Goal: Information Seeking & Learning: Learn about a topic

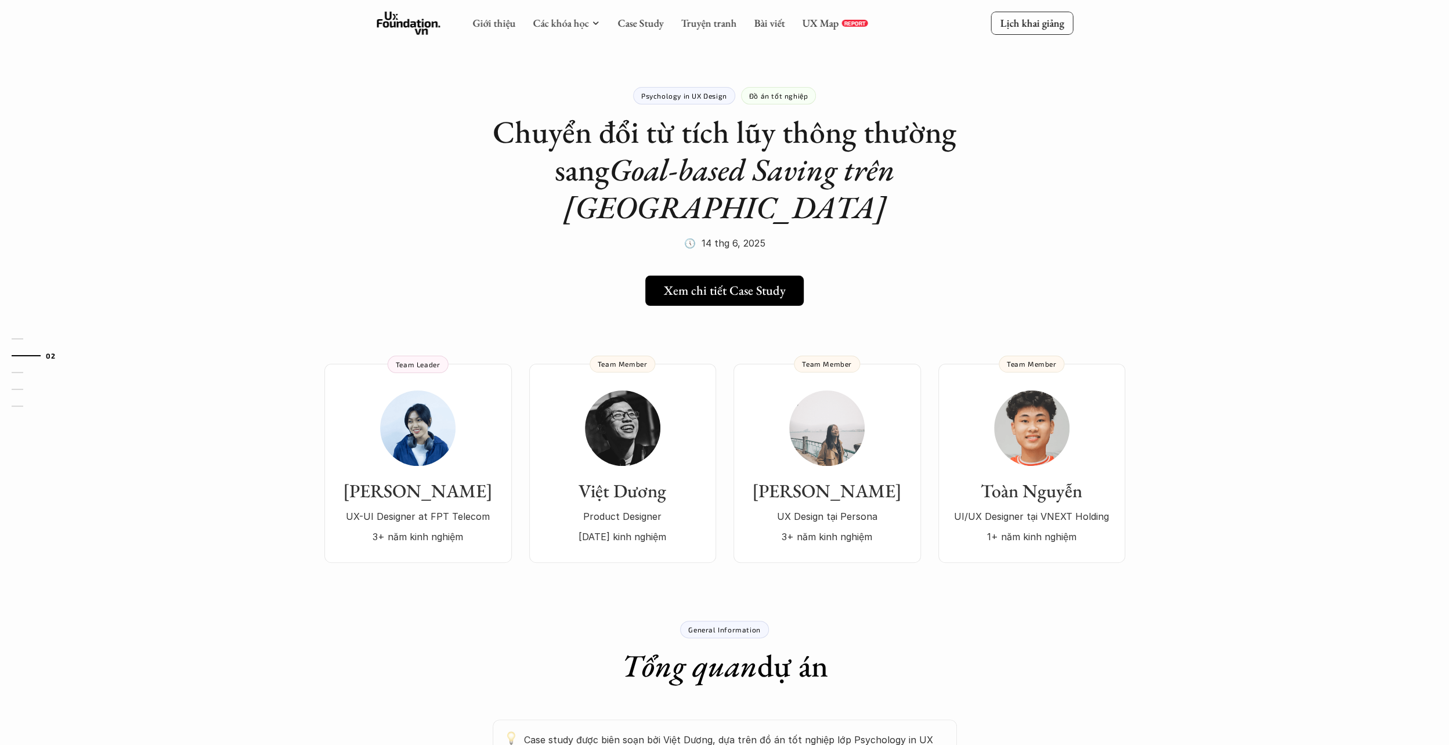
click at [652, 31] on div "Giới thiệu Các khóa học Case Study Truyện tranh Bài viết UX Map REPORT" at bounding box center [669, 23] width 395 height 23
click at [650, 28] on link "Case Study" at bounding box center [640, 22] width 46 height 13
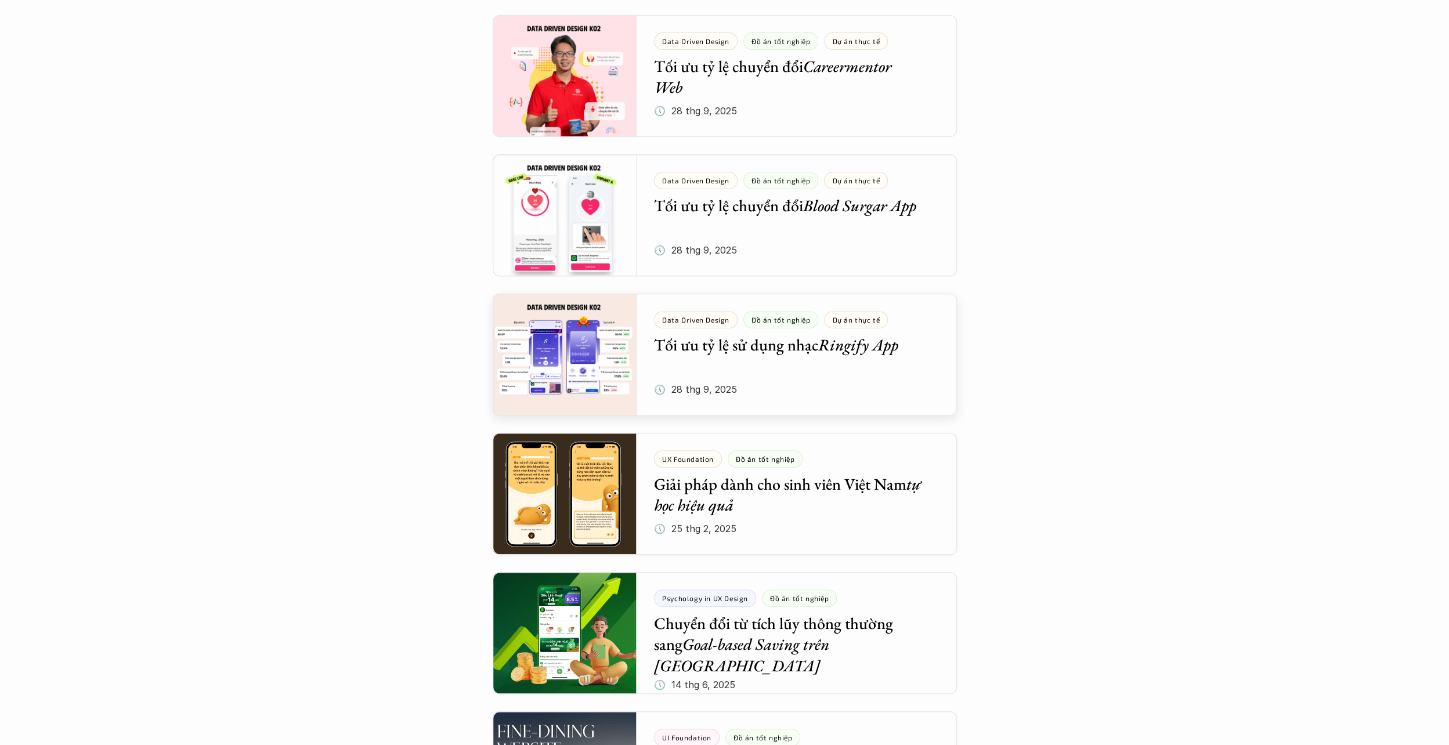
scroll to position [522, 0]
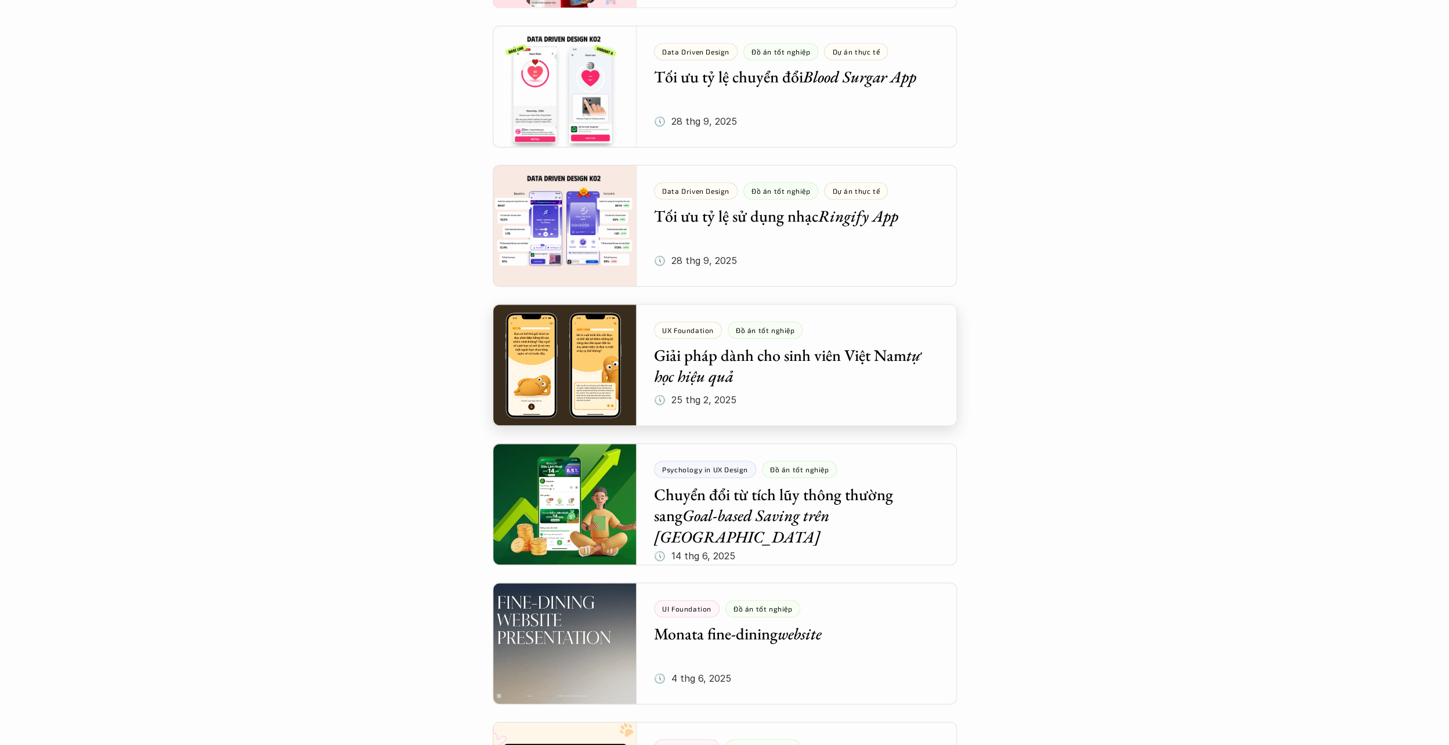
click at [796, 349] on div at bounding box center [725, 365] width 464 height 122
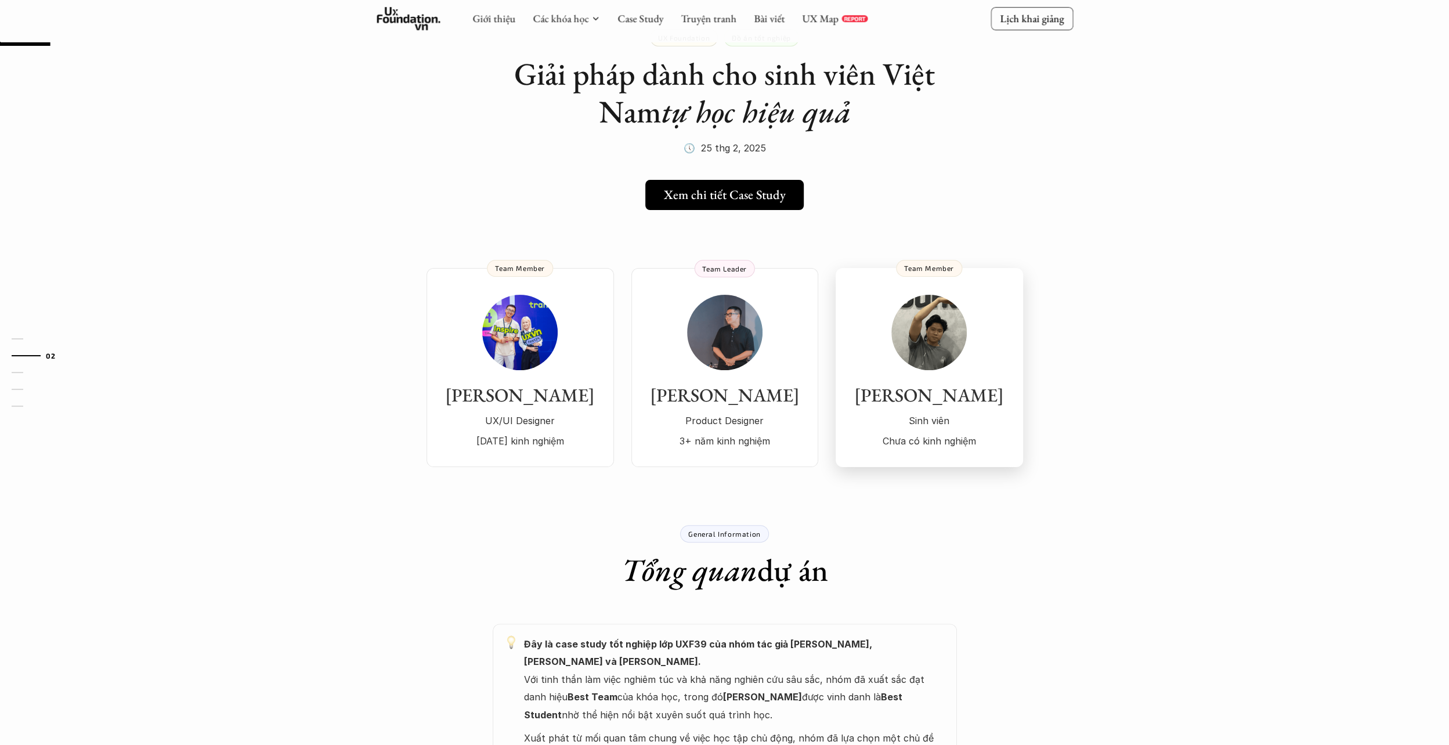
scroll to position [116, 0]
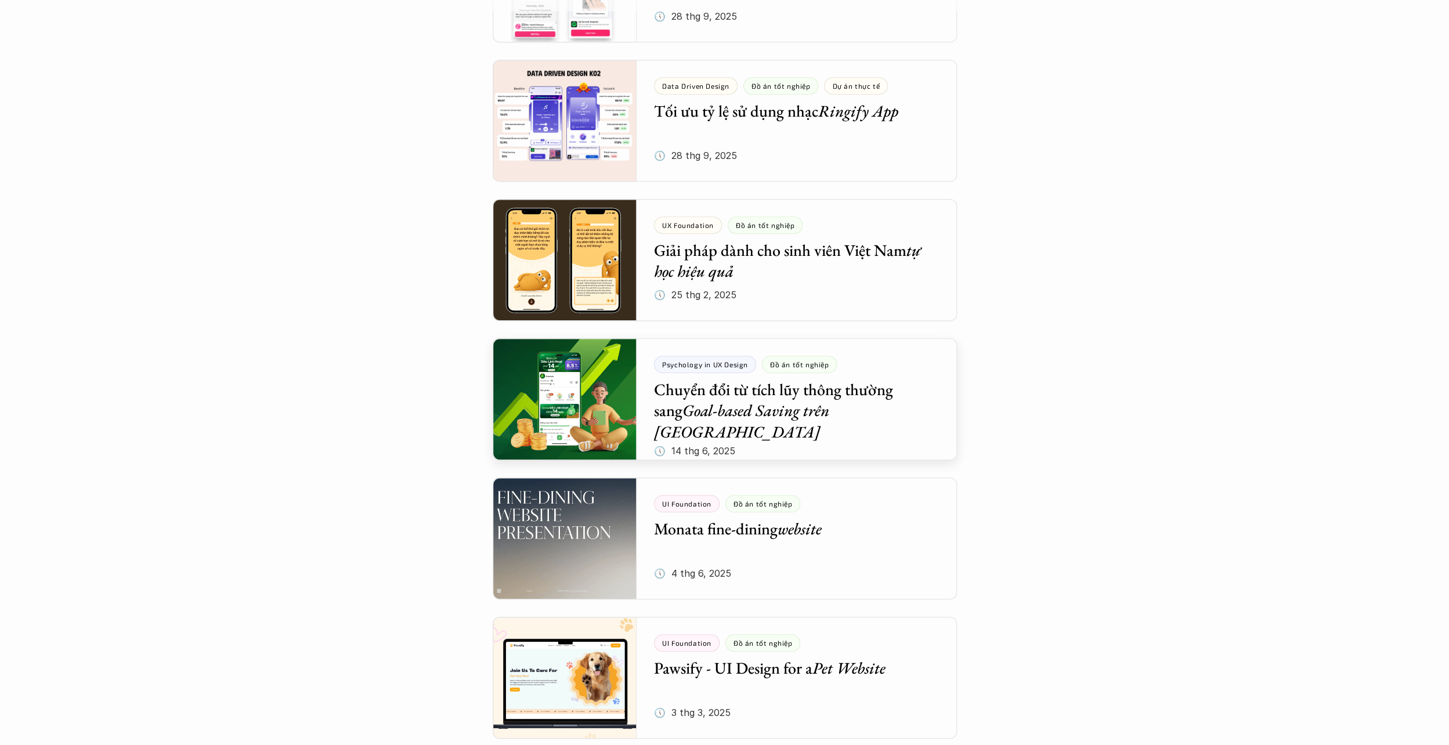
scroll to position [754, 0]
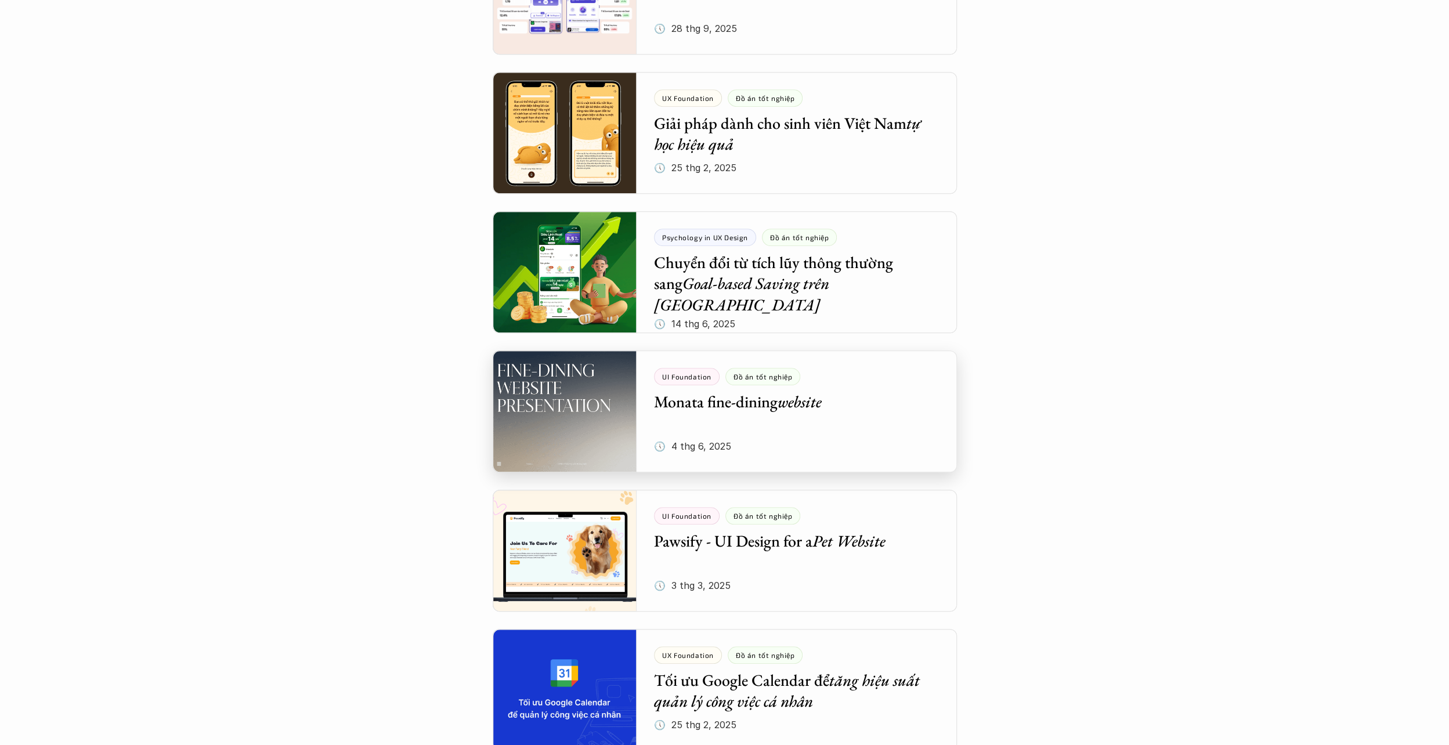
click at [814, 420] on div at bounding box center [725, 411] width 464 height 122
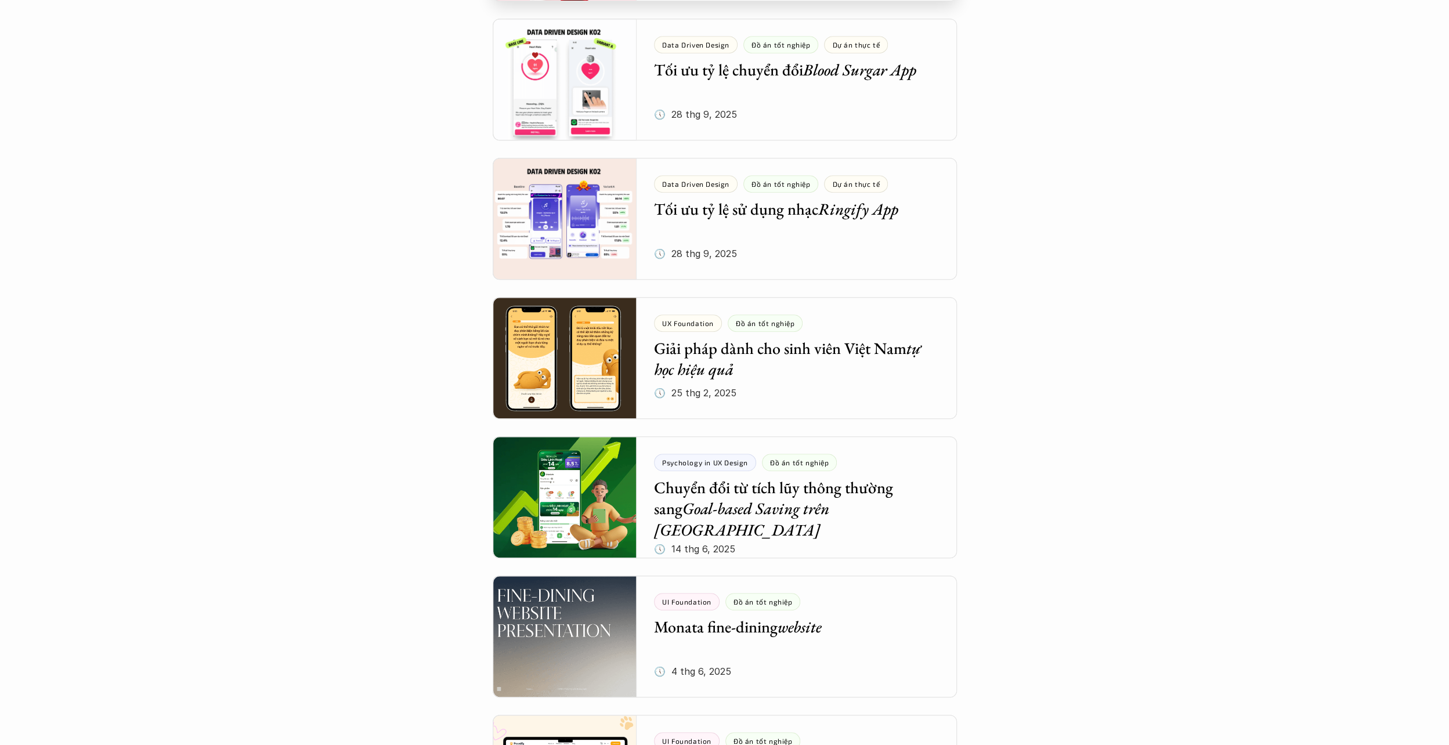
scroll to position [580, 0]
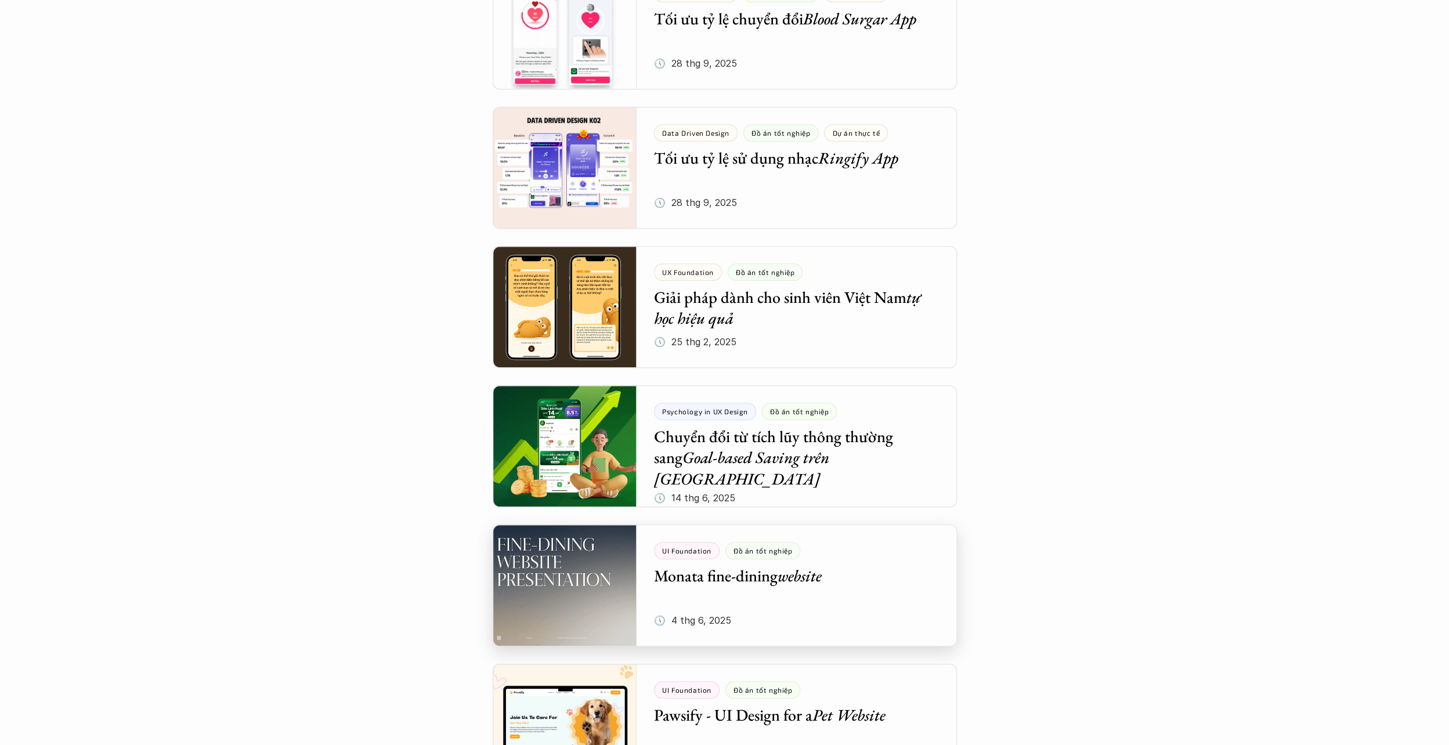
click at [845, 586] on div at bounding box center [725, 586] width 464 height 122
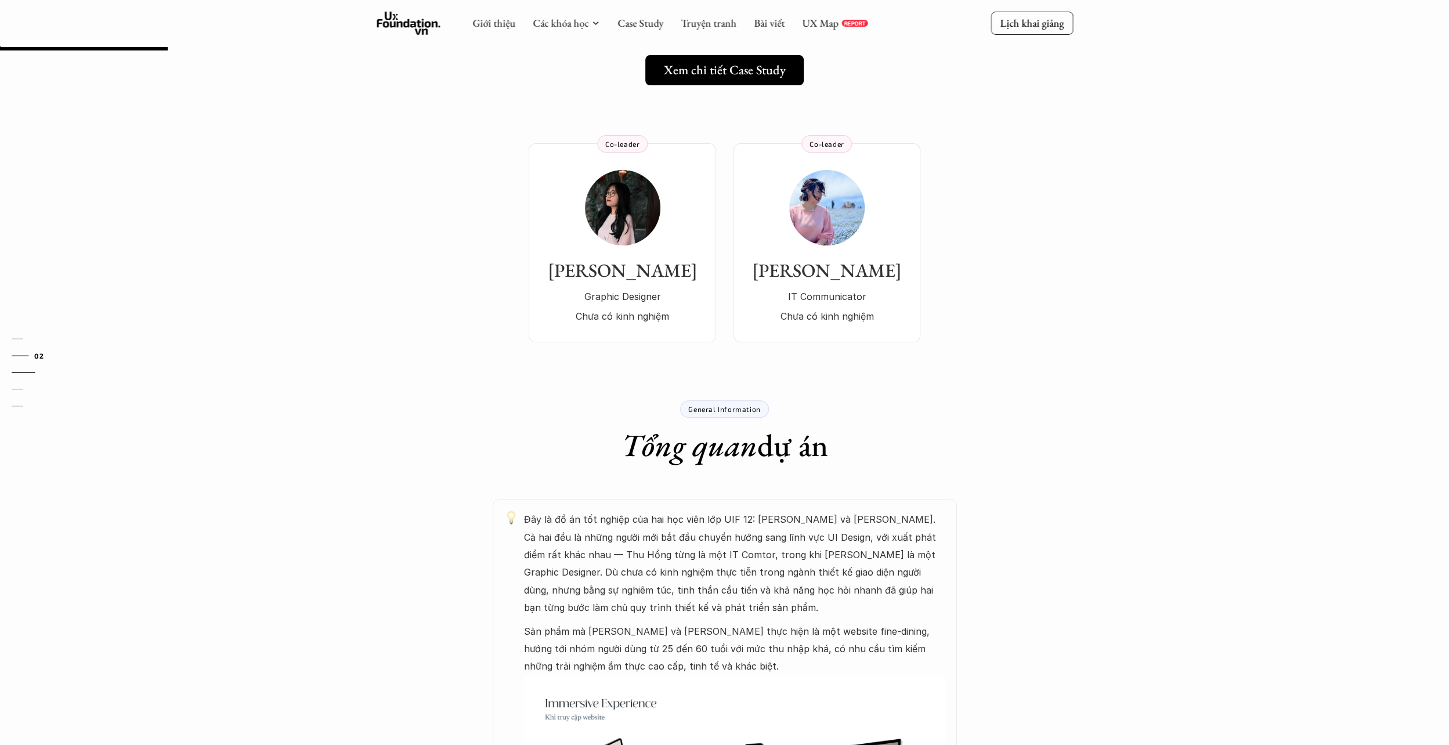
scroll to position [116, 0]
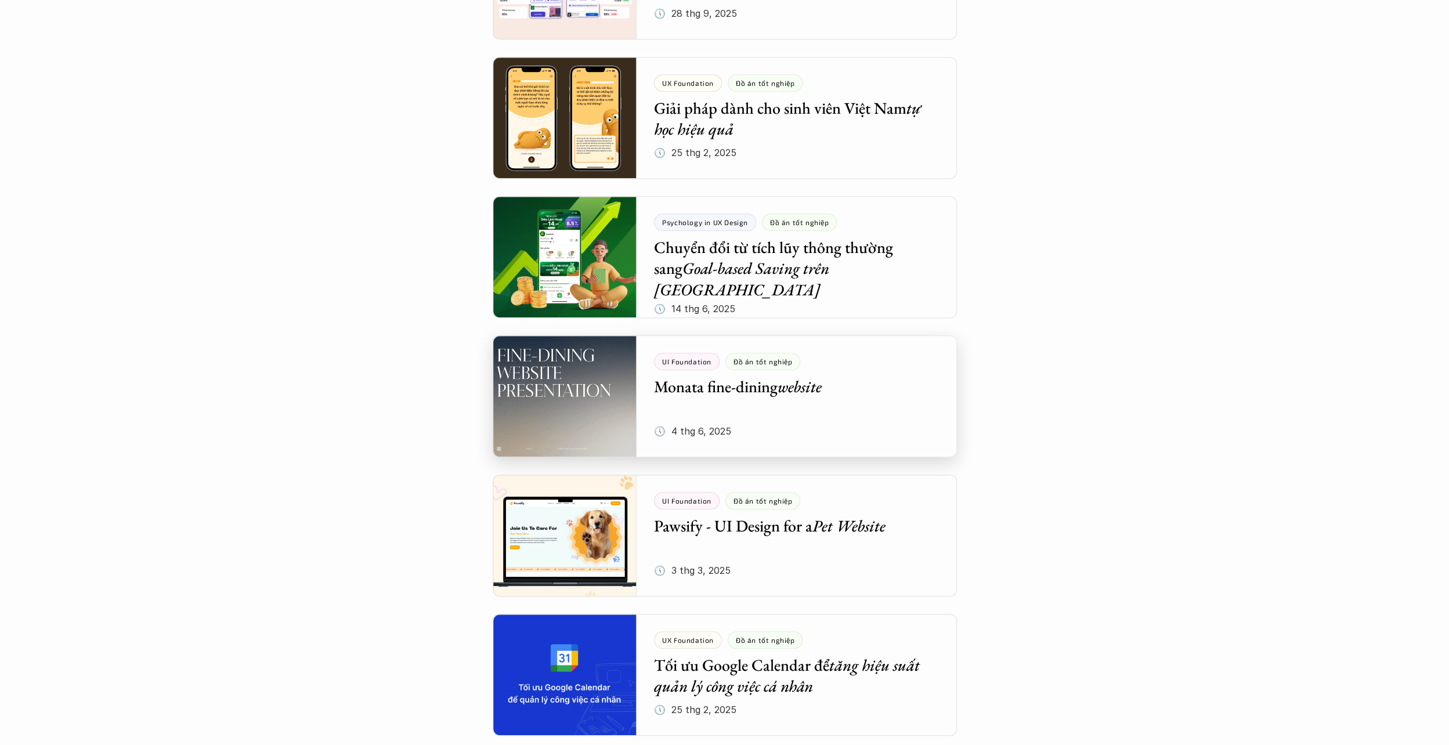
scroll to position [870, 0]
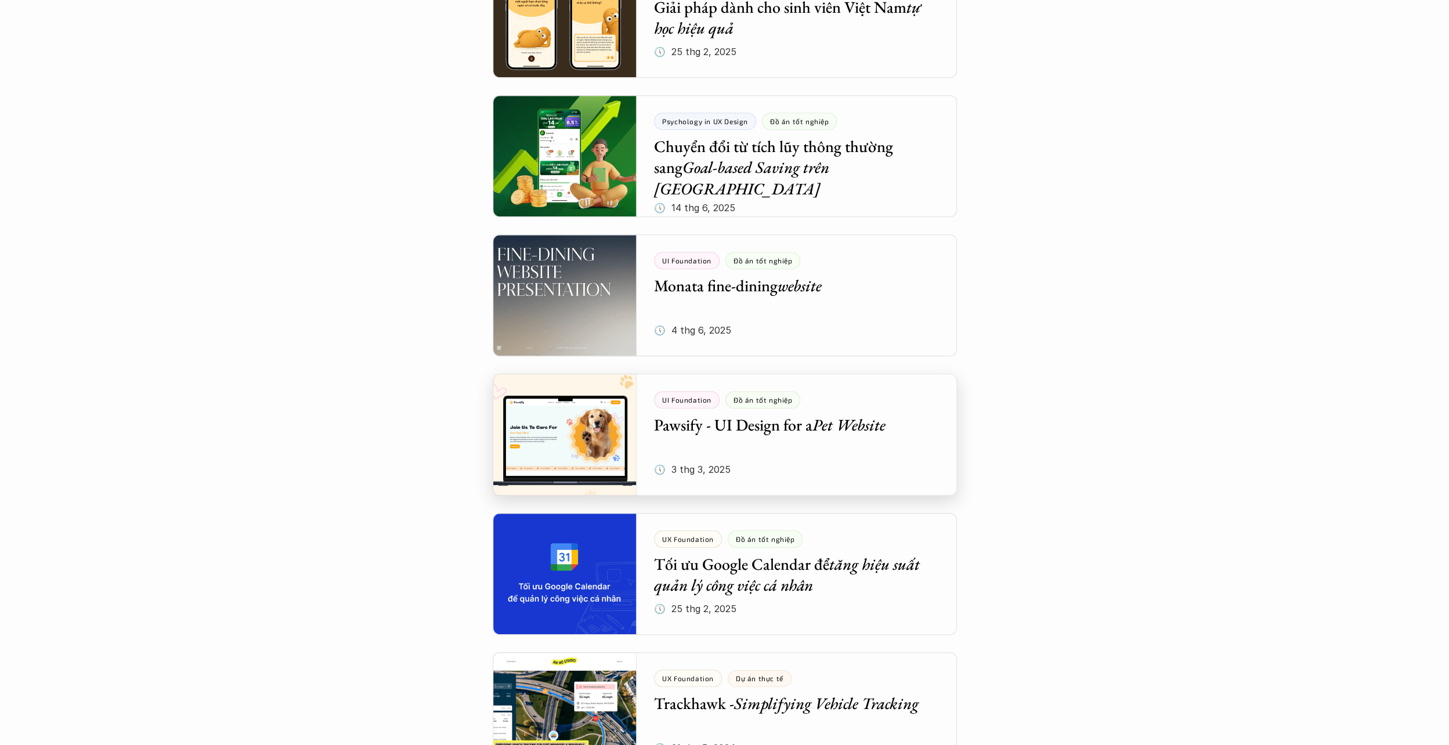
click at [811, 439] on div at bounding box center [725, 435] width 464 height 122
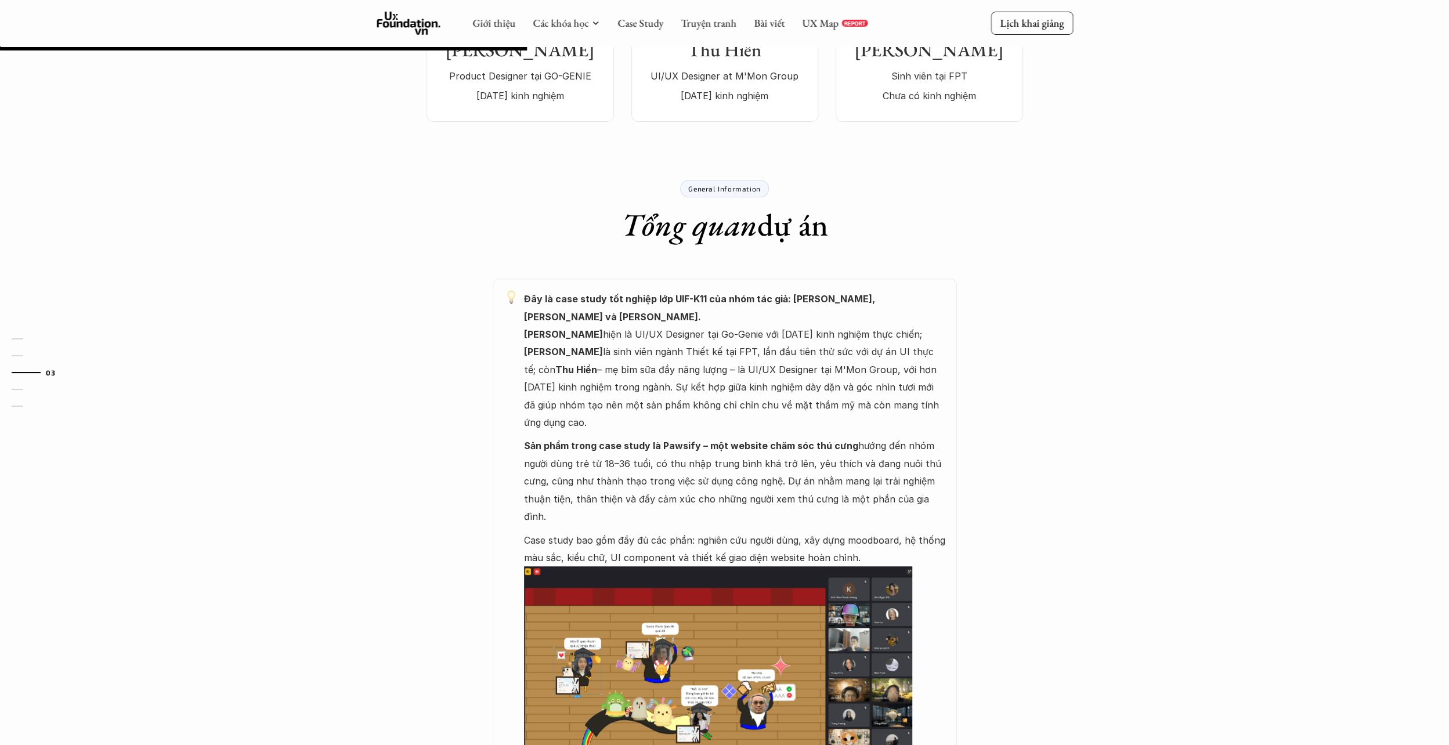
scroll to position [348, 0]
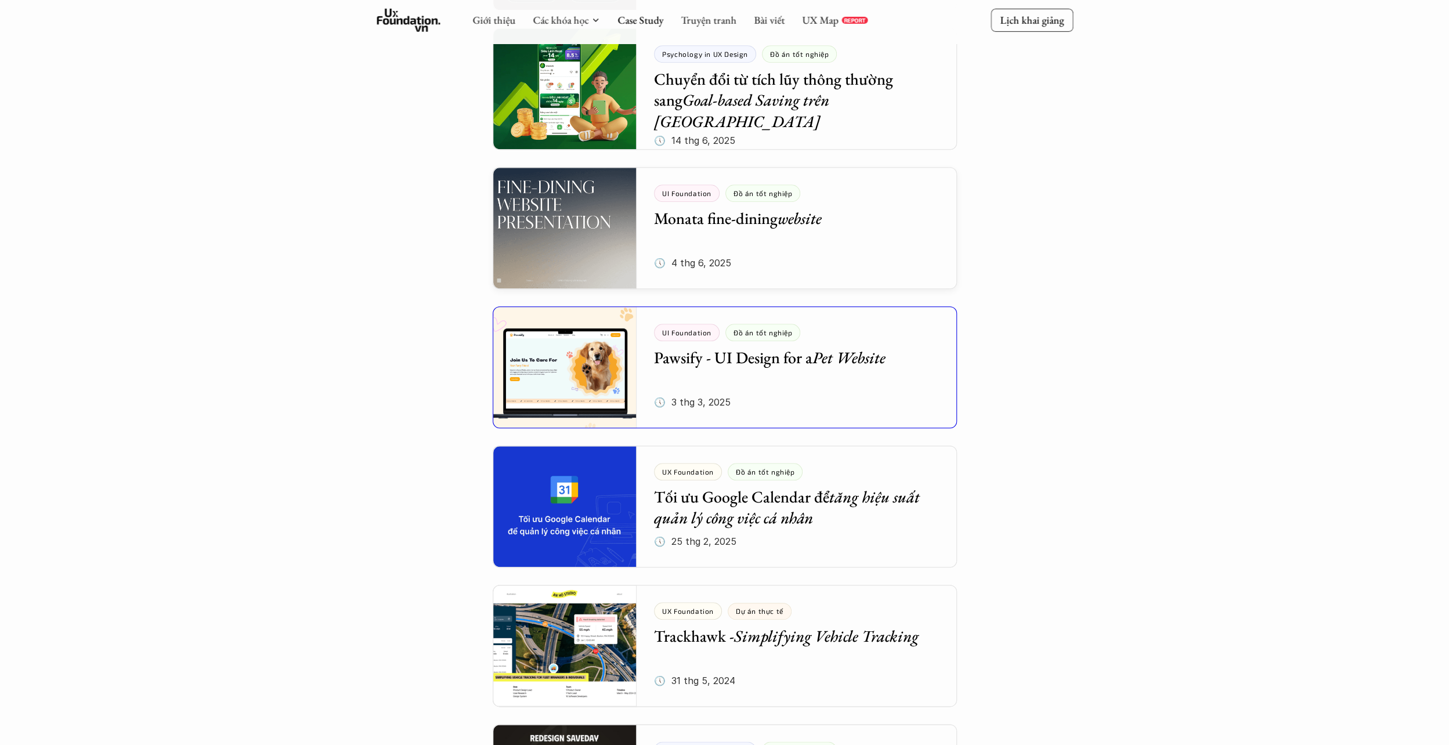
scroll to position [986, 0]
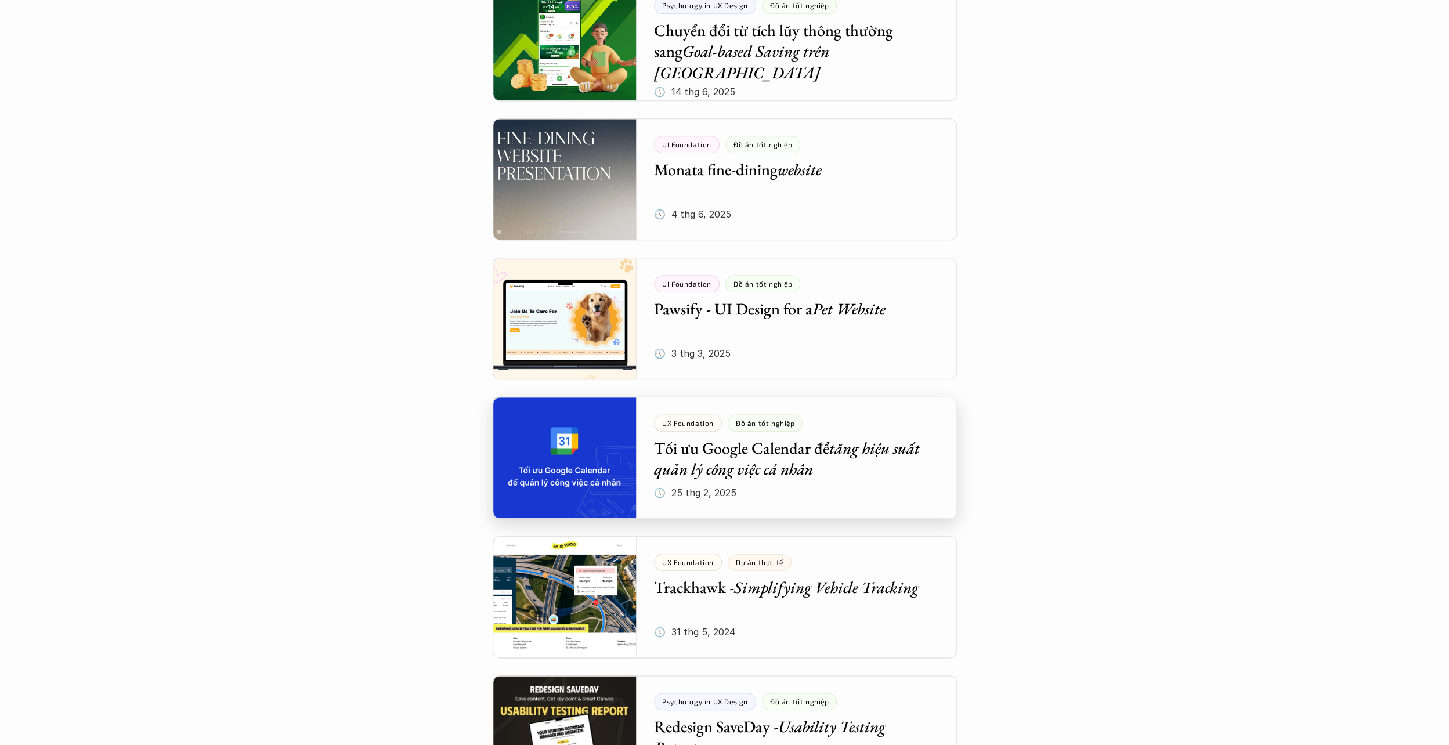
click at [805, 455] on div at bounding box center [725, 458] width 464 height 122
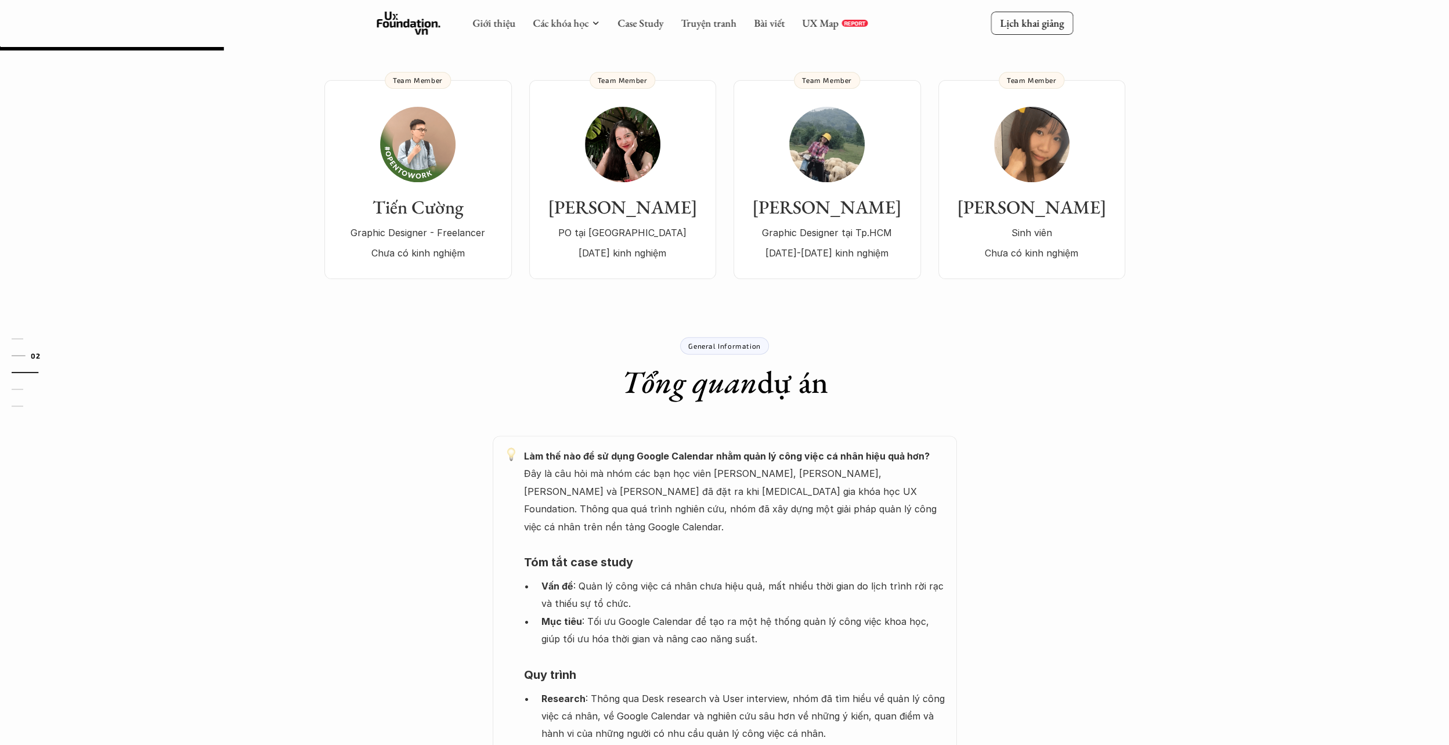
scroll to position [174, 0]
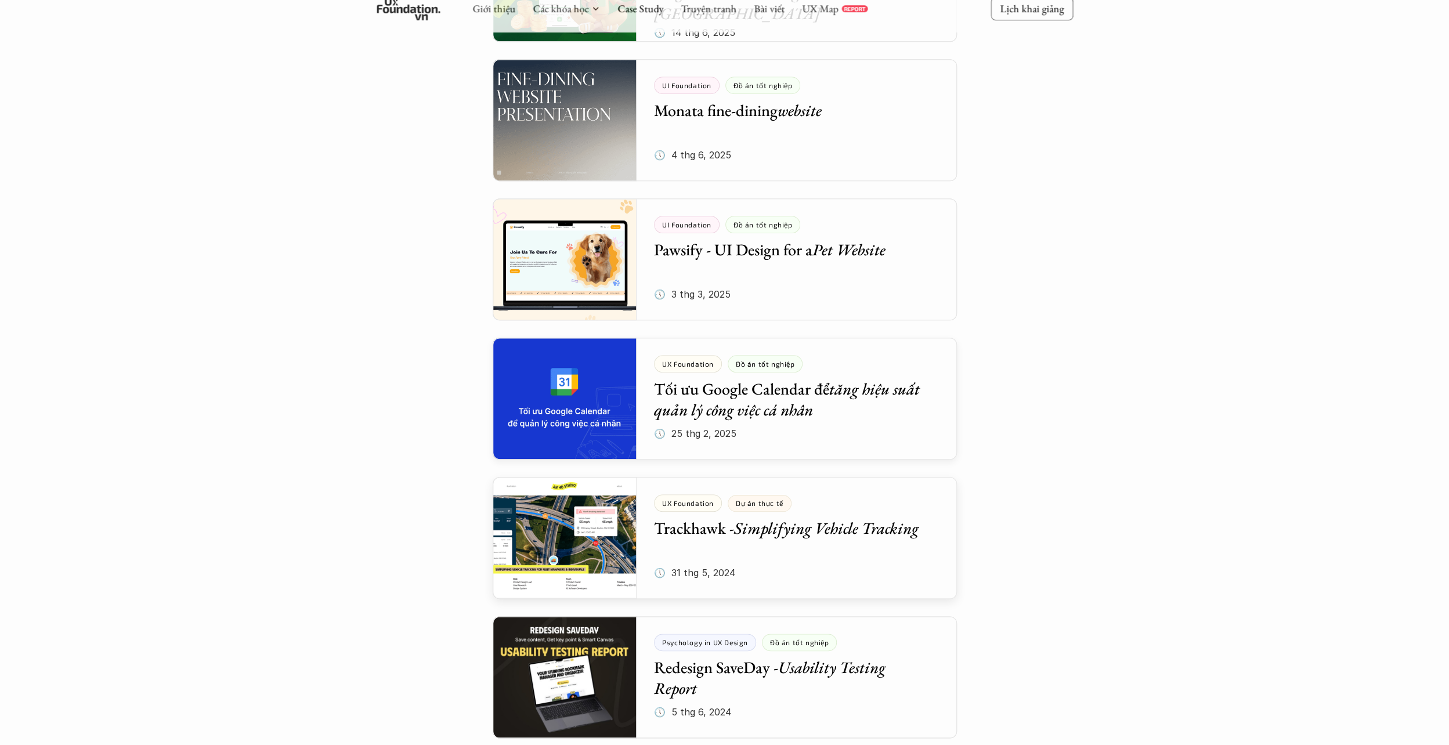
scroll to position [1045, 0]
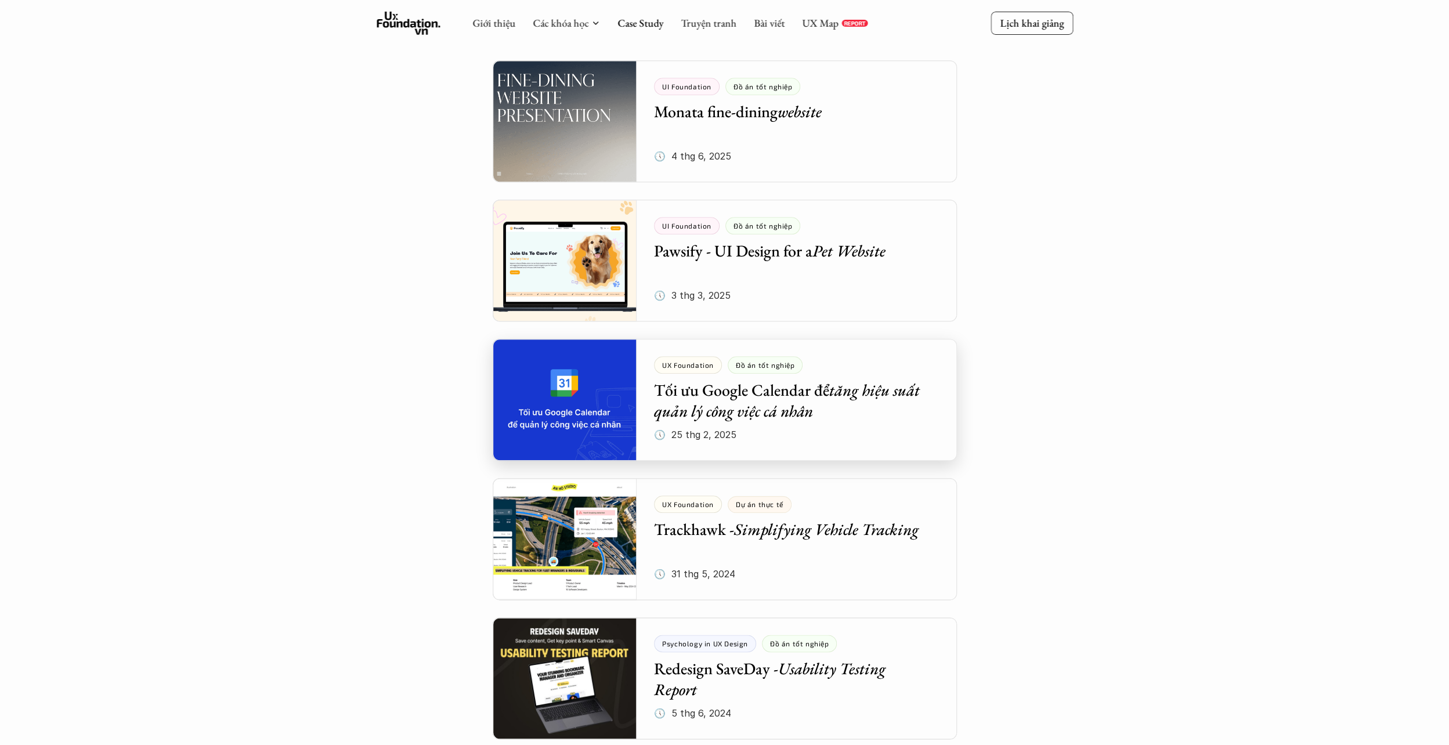
click at [761, 402] on div at bounding box center [725, 400] width 464 height 122
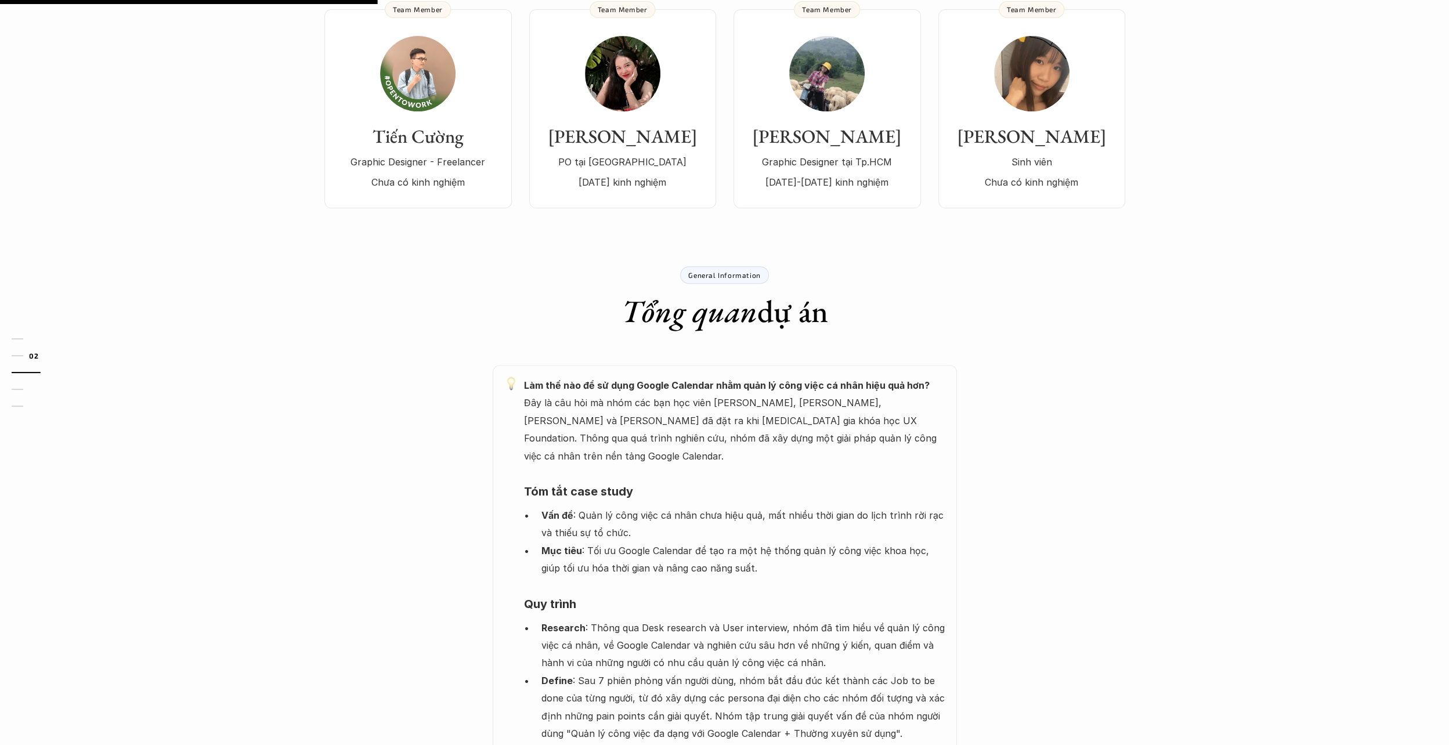
scroll to position [406, 0]
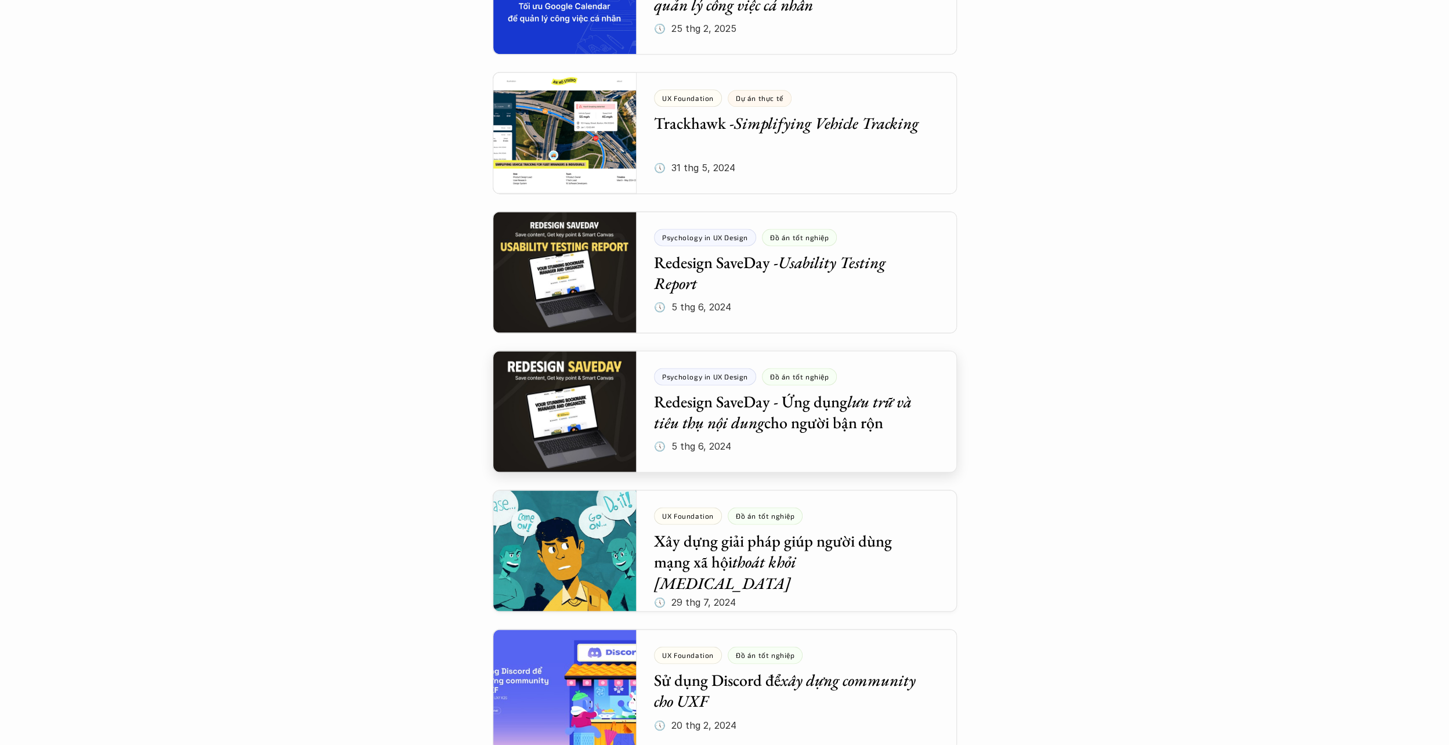
scroll to position [1509, 0]
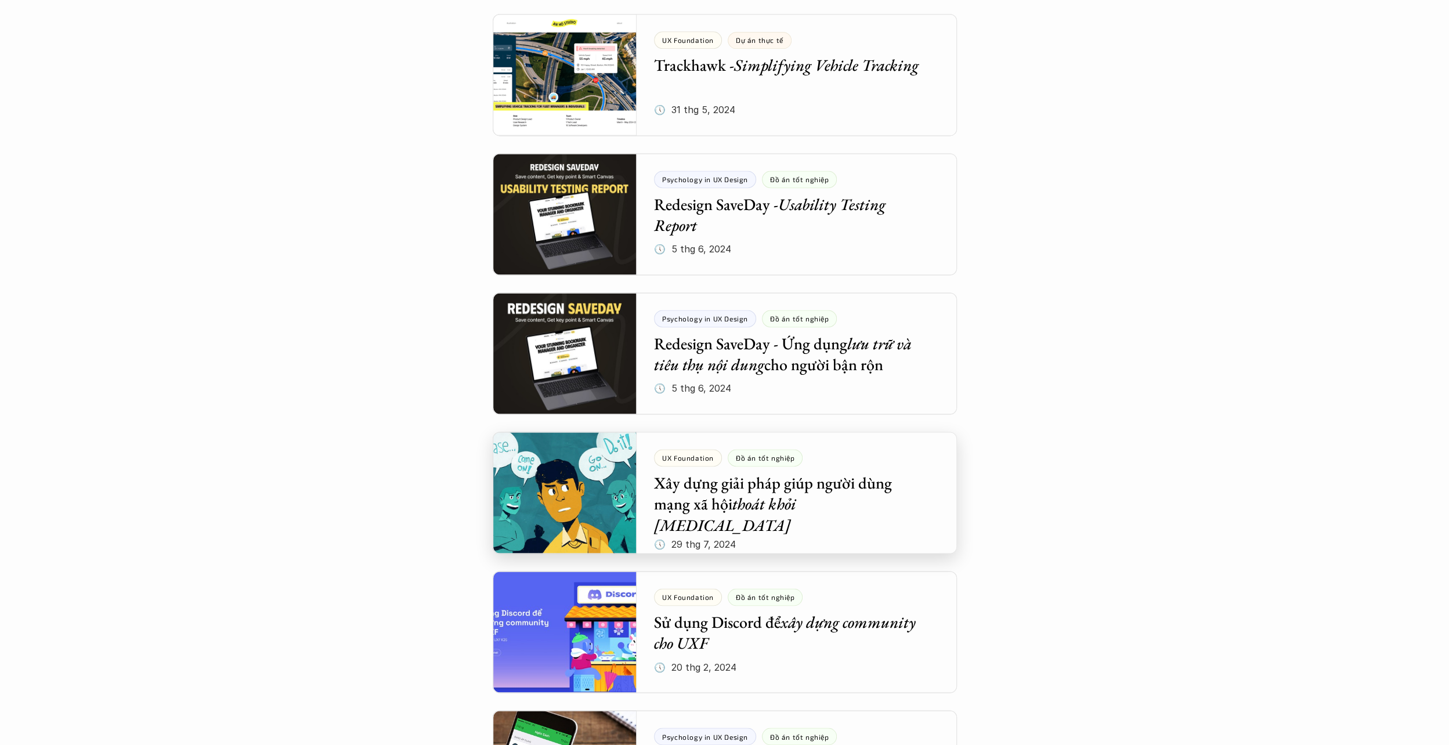
click at [775, 498] on div at bounding box center [725, 493] width 464 height 122
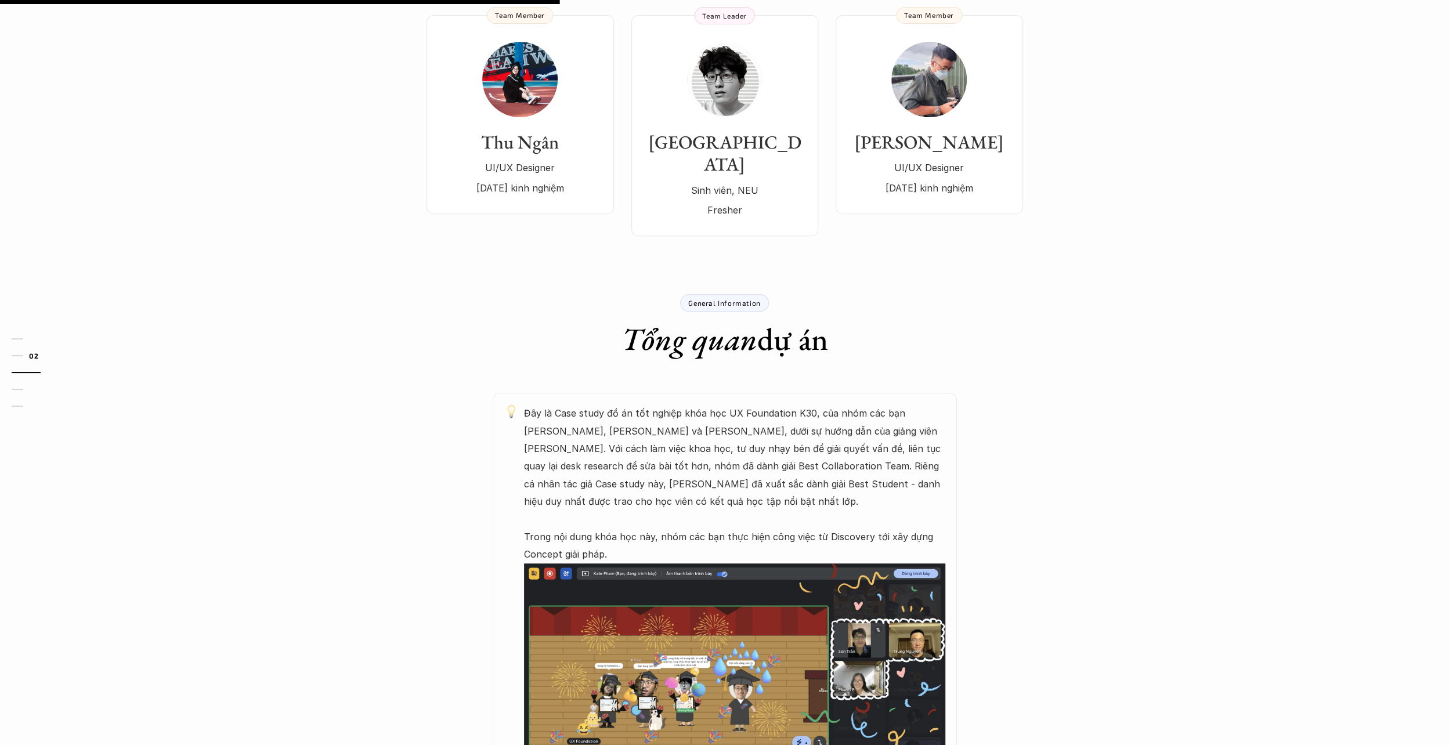
scroll to position [174, 0]
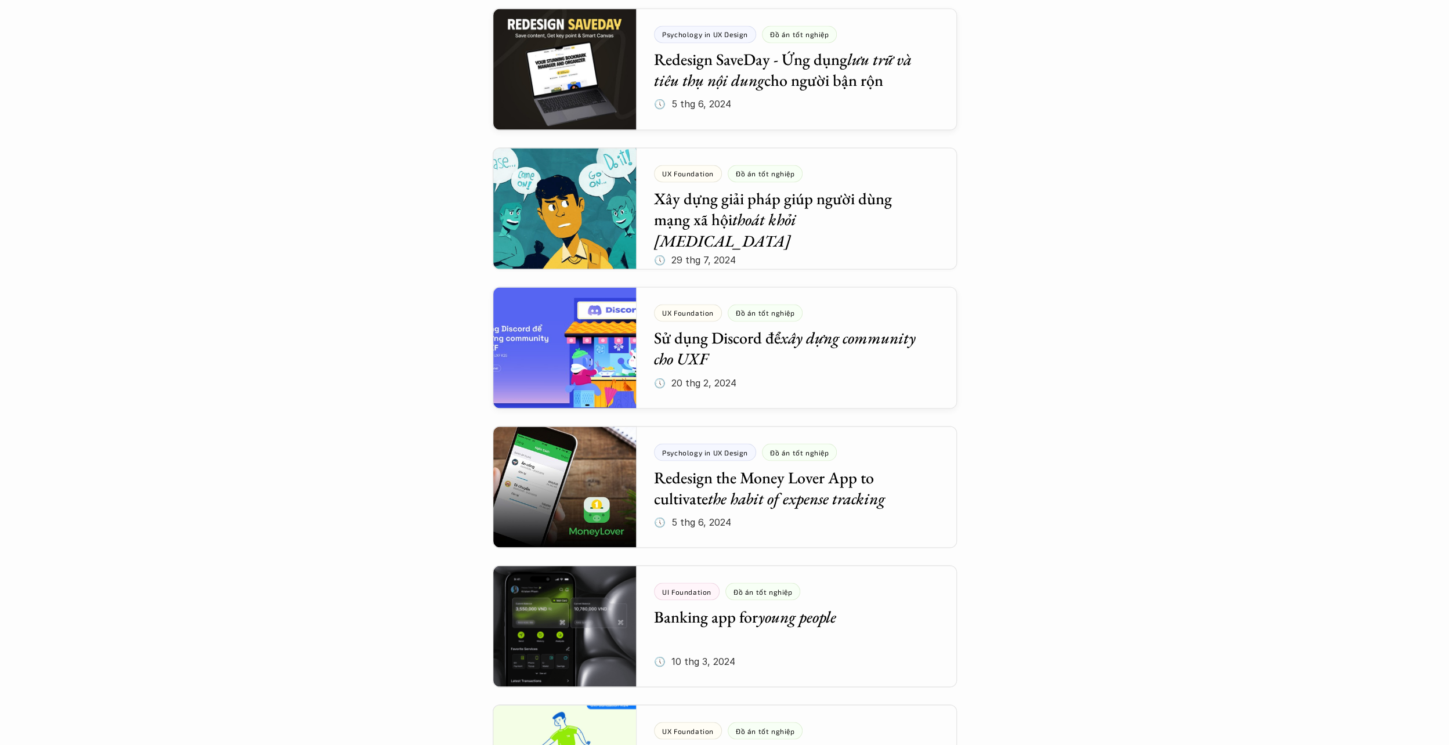
scroll to position [1810, 0]
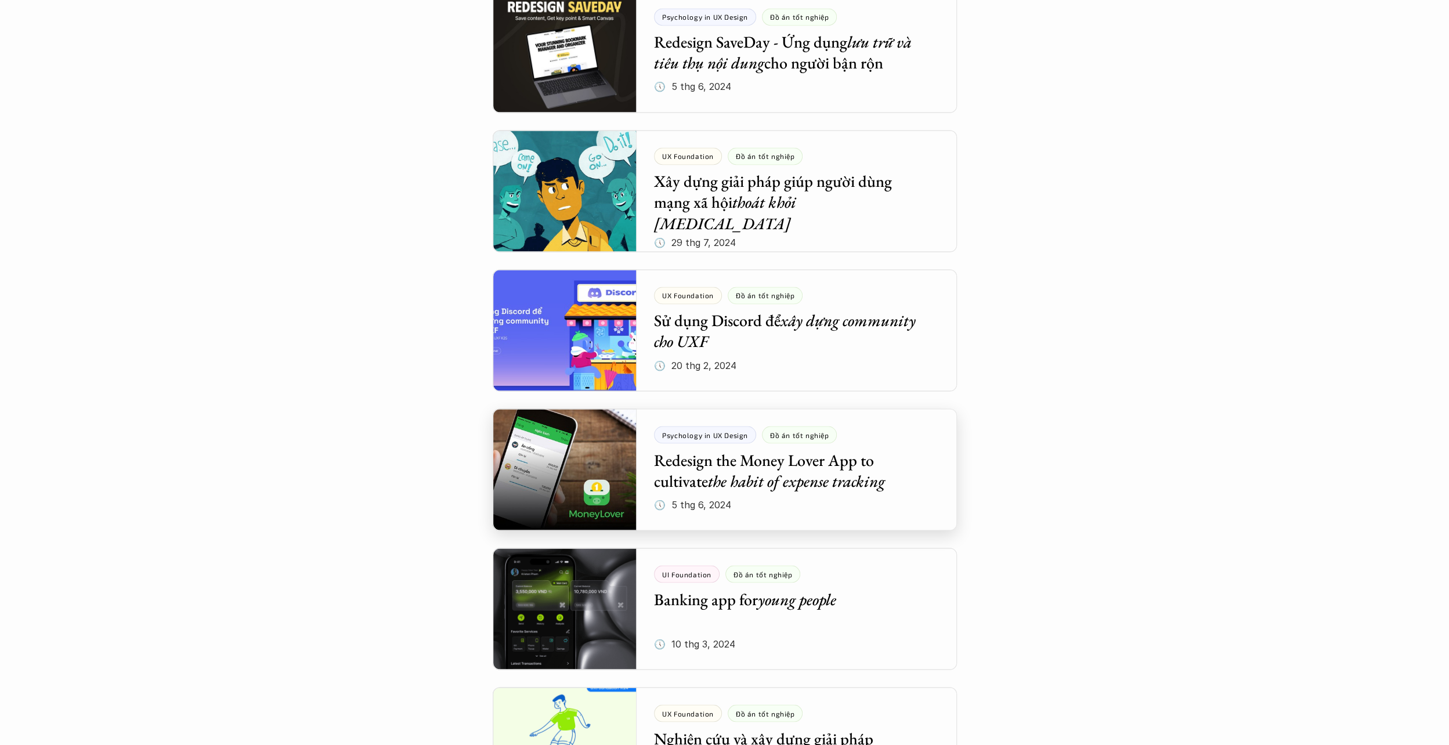
click at [793, 497] on div at bounding box center [725, 470] width 464 height 122
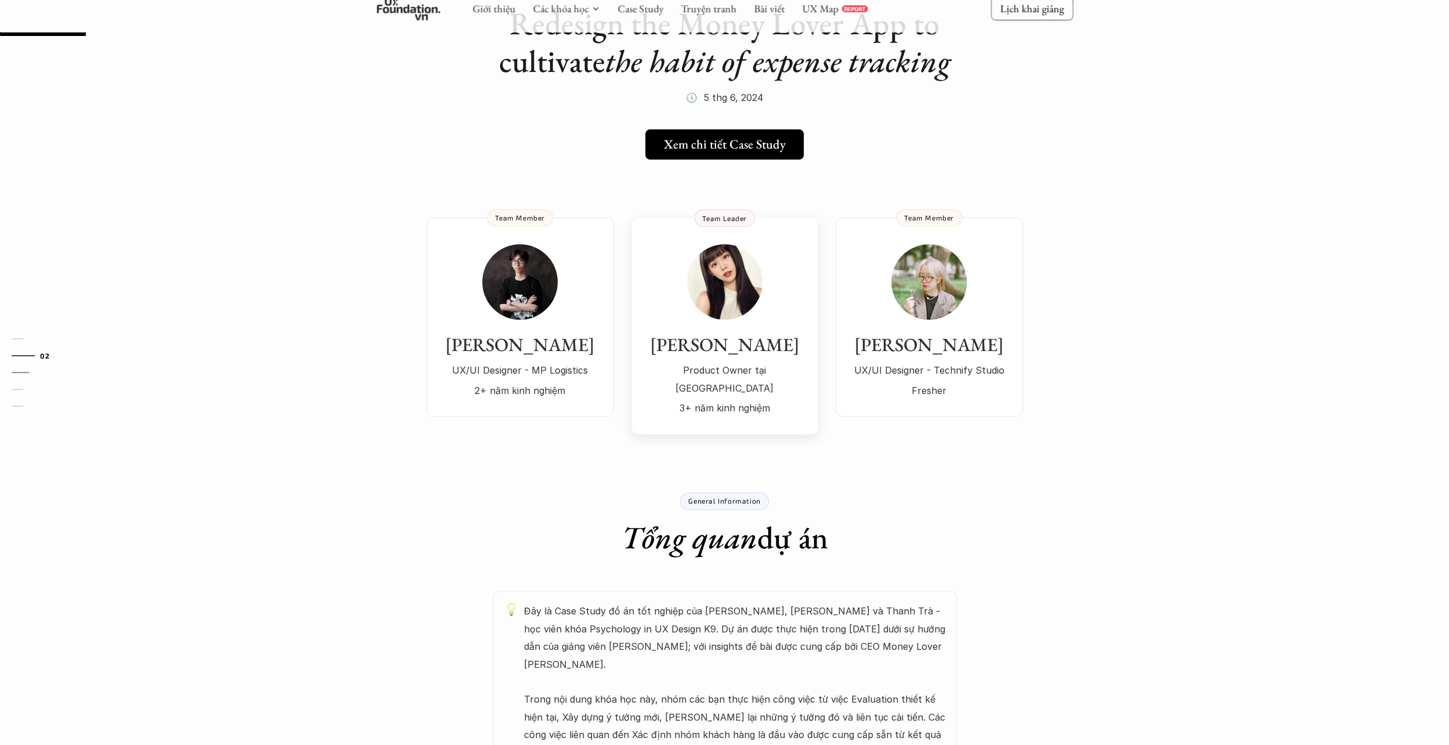
scroll to position [58, 0]
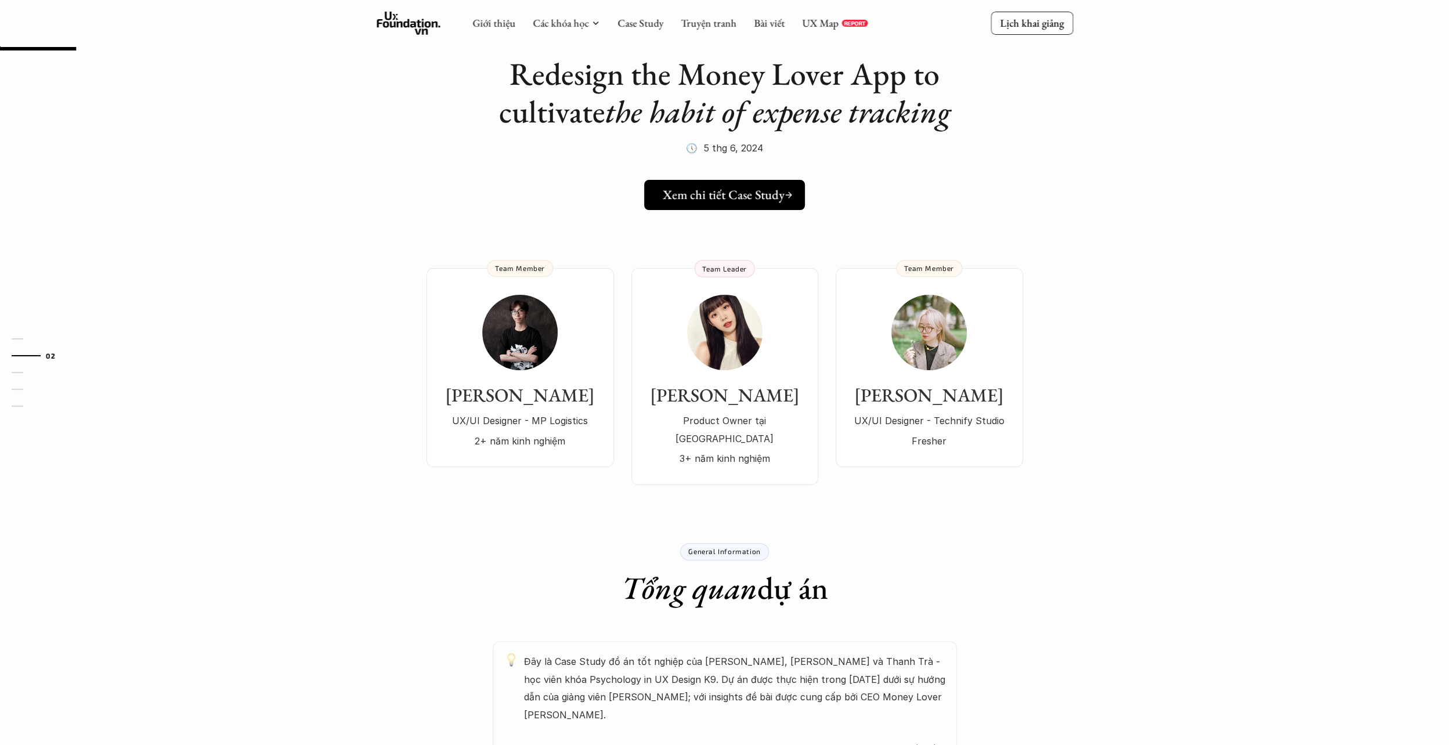
click at [728, 339] on img at bounding box center [724, 332] width 75 height 75
click at [899, 301] on div "[PERSON_NAME] UX/UI Designer - Technify Studio Fresher" at bounding box center [929, 372] width 164 height 155
click at [493, 345] on img at bounding box center [519, 332] width 75 height 75
click at [656, 27] on link "Case Study" at bounding box center [640, 22] width 46 height 13
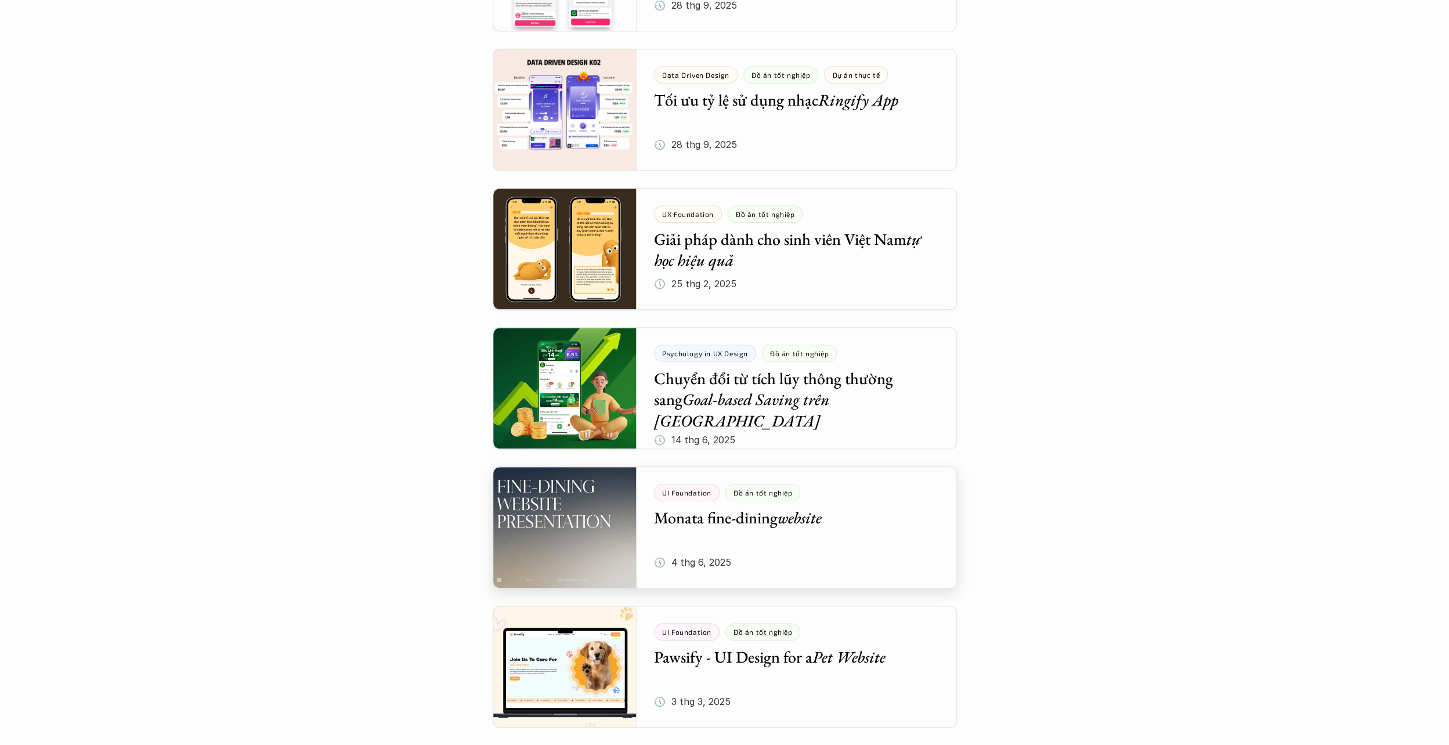
scroll to position [986, 0]
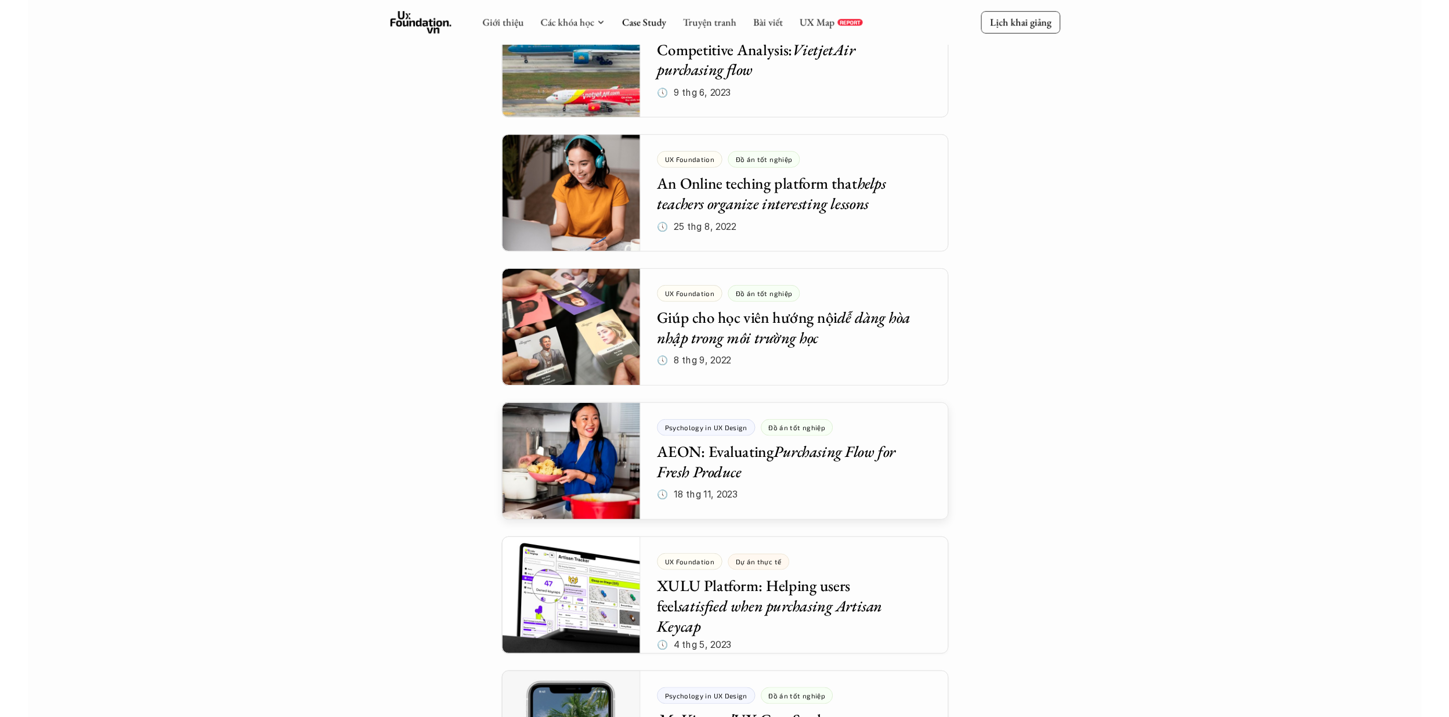
scroll to position [4724, 0]
